Goal: Find specific page/section: Find specific page/section

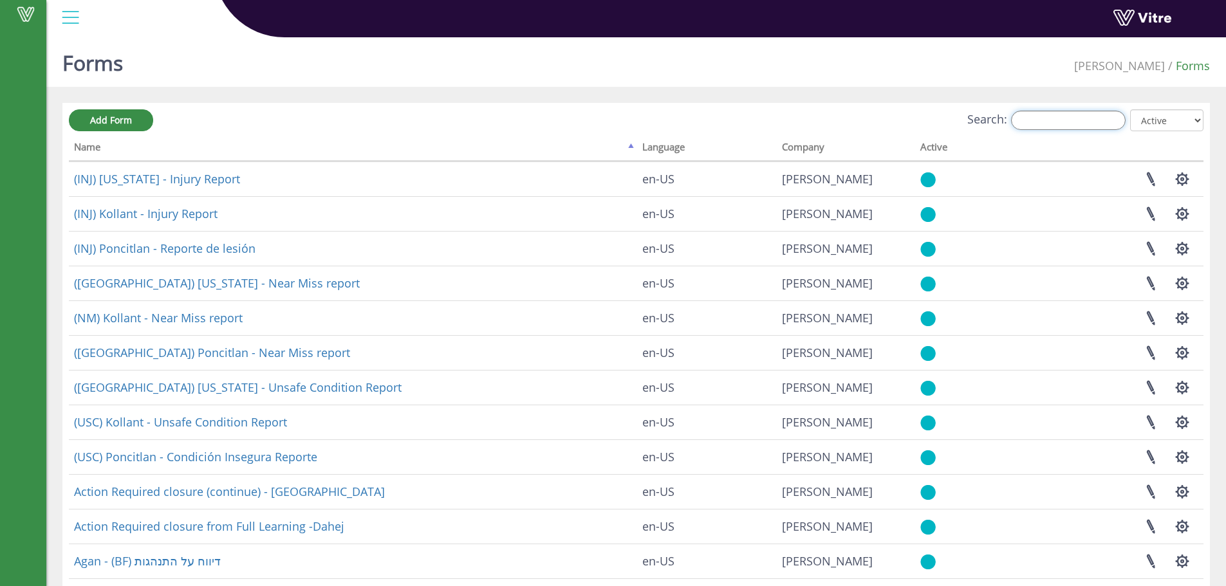
click at [1083, 117] on input "Search:" at bounding box center [1068, 120] width 115 height 19
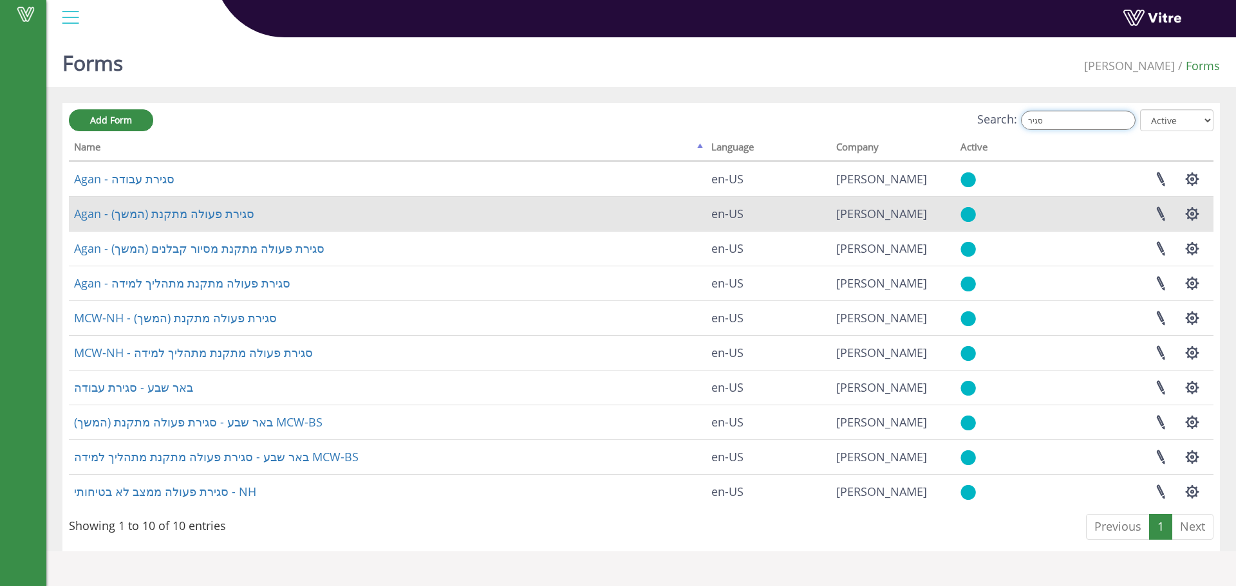
type input "סגיר"
click at [147, 223] on td "Agan - סגירת פעולה מתקנת (המשך)" at bounding box center [387, 213] width 637 height 35
click at [148, 220] on link "Agan - סגירת פעולה מתקנת (המשך)" at bounding box center [164, 213] width 180 height 15
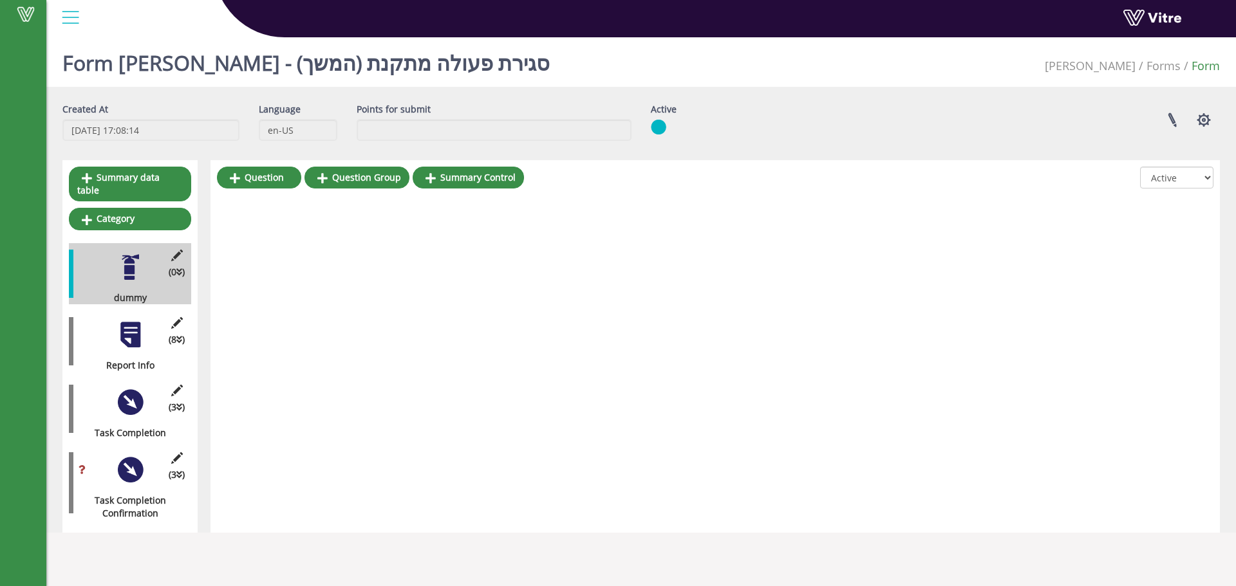
click at [133, 337] on div "(8 ) Report Info" at bounding box center [130, 341] width 122 height 61
click at [118, 317] on div "(8 ) Report Info" at bounding box center [130, 341] width 122 height 61
click at [137, 333] on div at bounding box center [130, 335] width 29 height 29
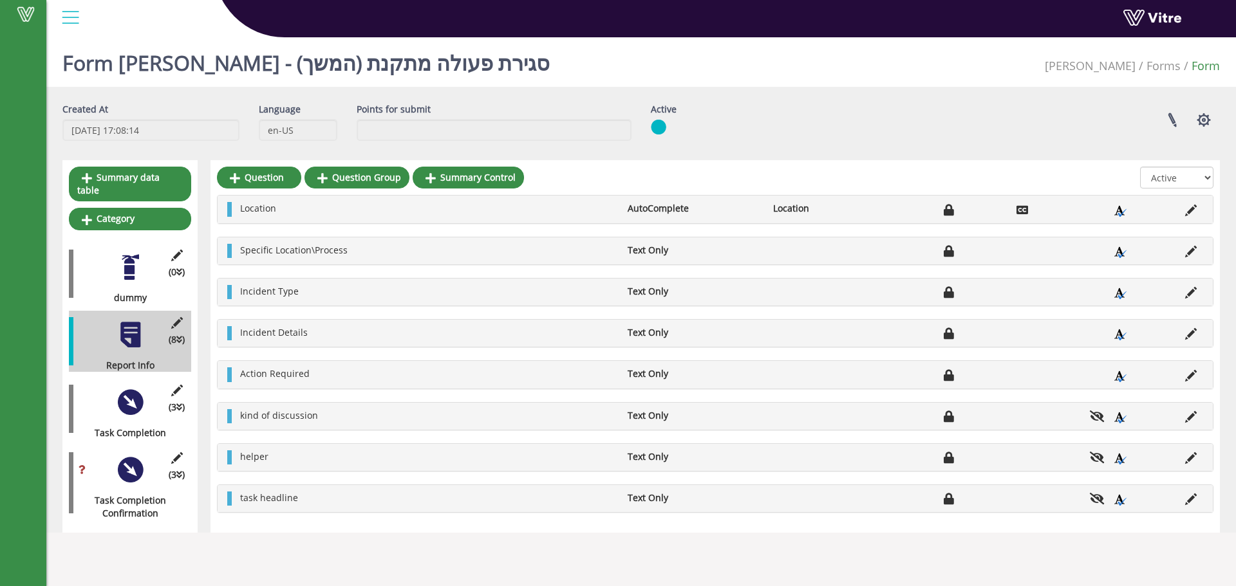
click at [140, 398] on div at bounding box center [130, 402] width 29 height 29
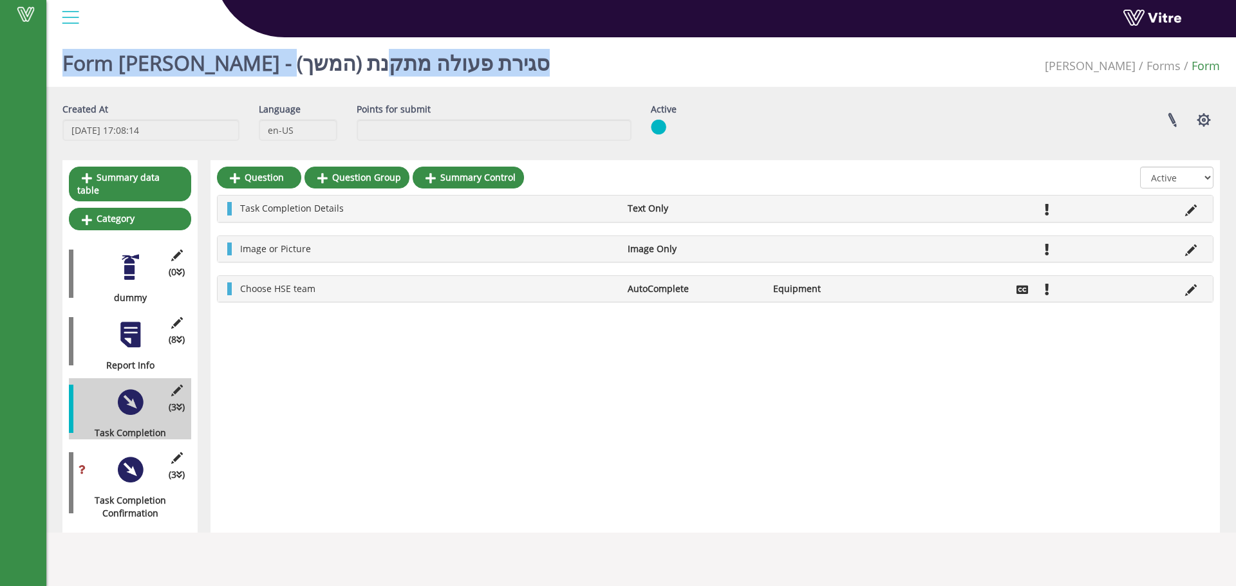
drag, startPoint x: 451, startPoint y: 59, endPoint x: 242, endPoint y: 53, distance: 209.3
click at [248, 53] on div "Vitre Form [PERSON_NAME] - סגירת פעולה מתקנת (המשך) [PERSON_NAME] Form Created …" at bounding box center [618, 282] width 1236 height 501
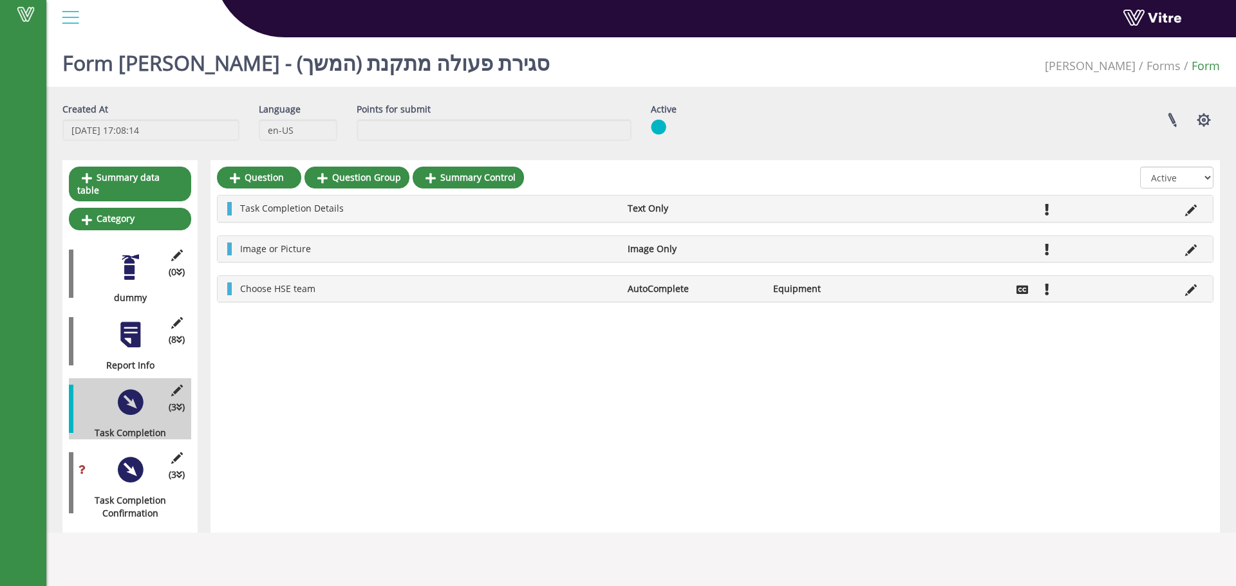
click at [242, 38] on div "Vitre" at bounding box center [640, 19] width 1189 height 38
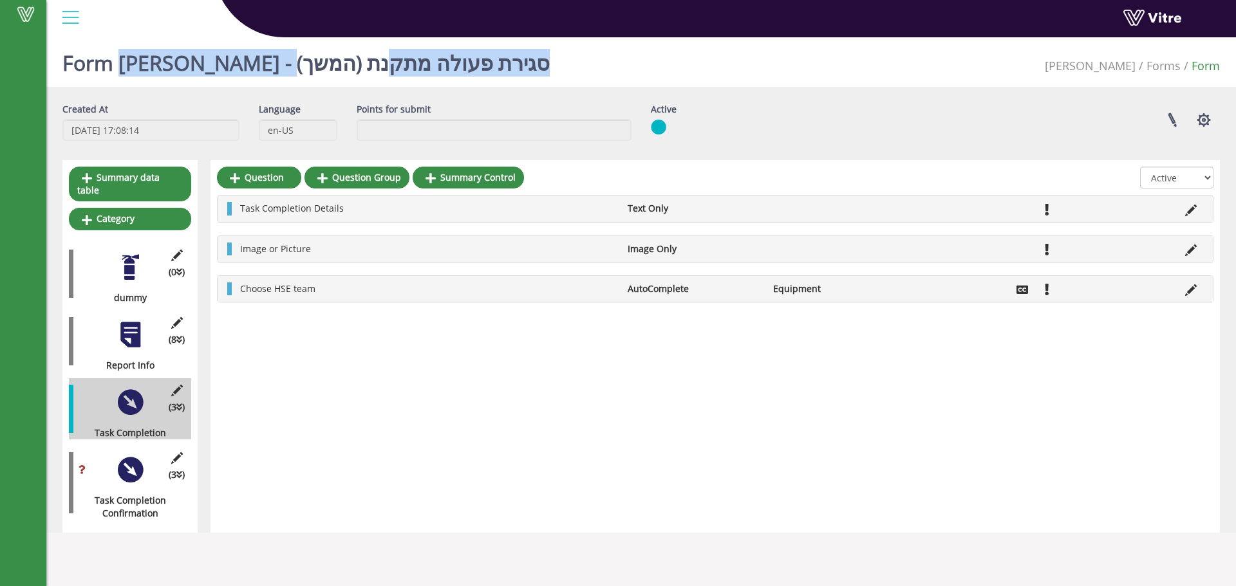
drag, startPoint x: 429, startPoint y: 75, endPoint x: 120, endPoint y: 55, distance: 309.5
click at [120, 55] on div "Form [PERSON_NAME] - סגירת פעולה מתקנת (המשך) [PERSON_NAME] Form" at bounding box center [640, 59] width 1189 height 55
copy h1 "Agan - סגירת פעולה מתקנת (המשך)"
